Goal: Transaction & Acquisition: Purchase product/service

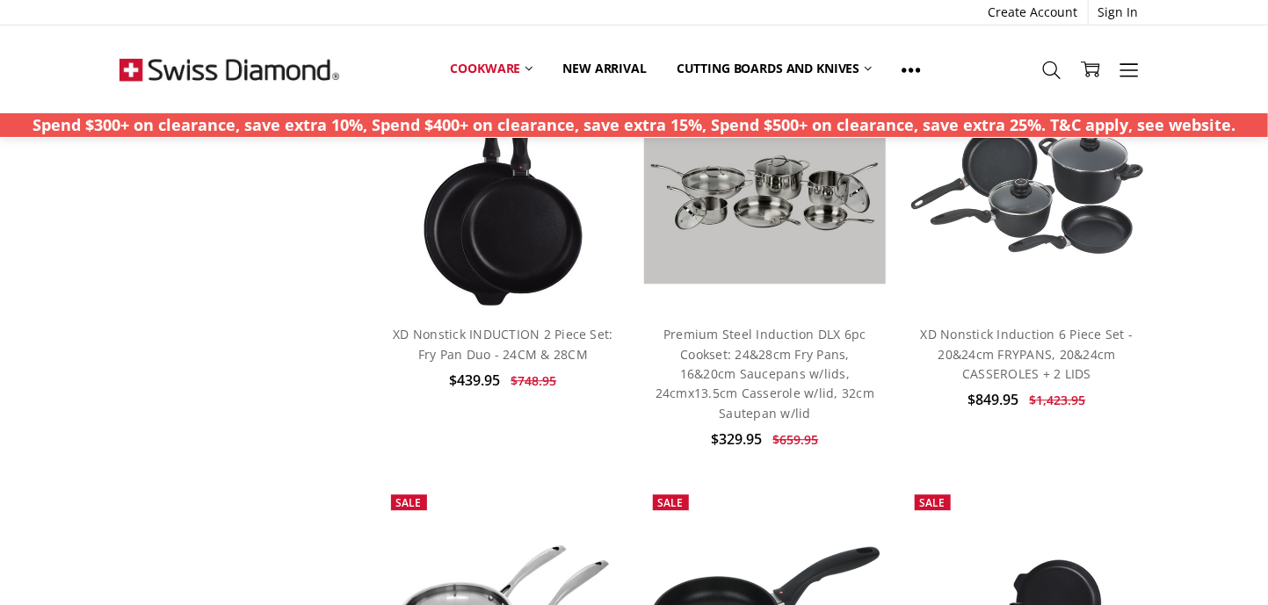
scroll to position [2284, 0]
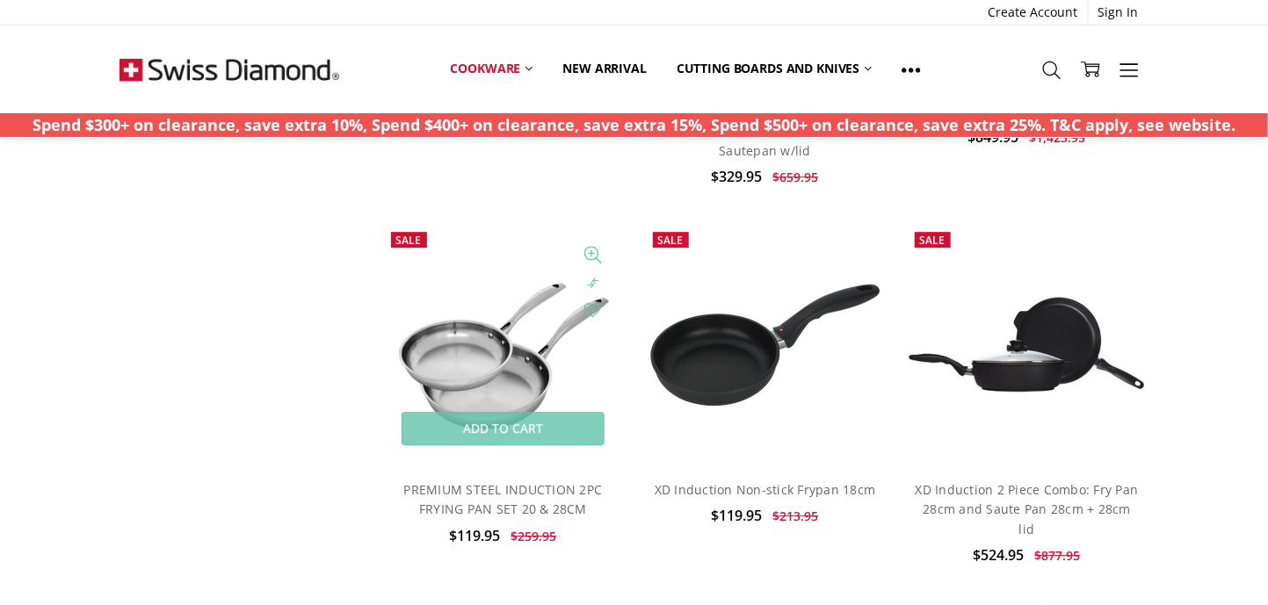
click at [489, 407] on img at bounding box center [503, 344] width 243 height 243
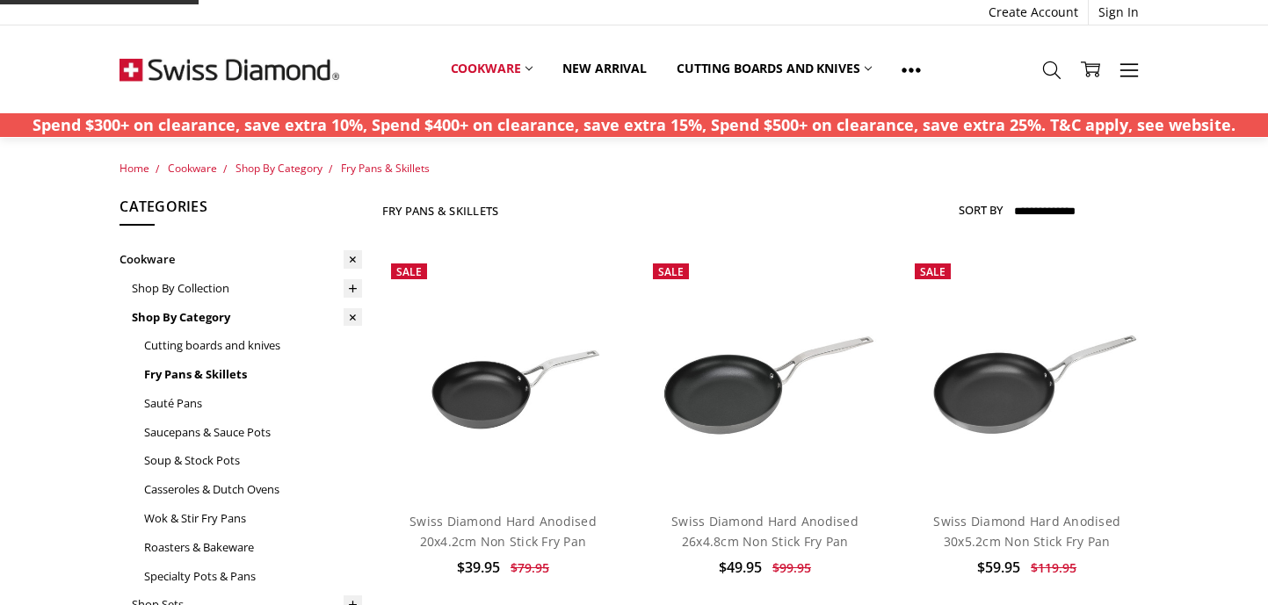
scroll to position [1905, 0]
